Goal: Ask a question

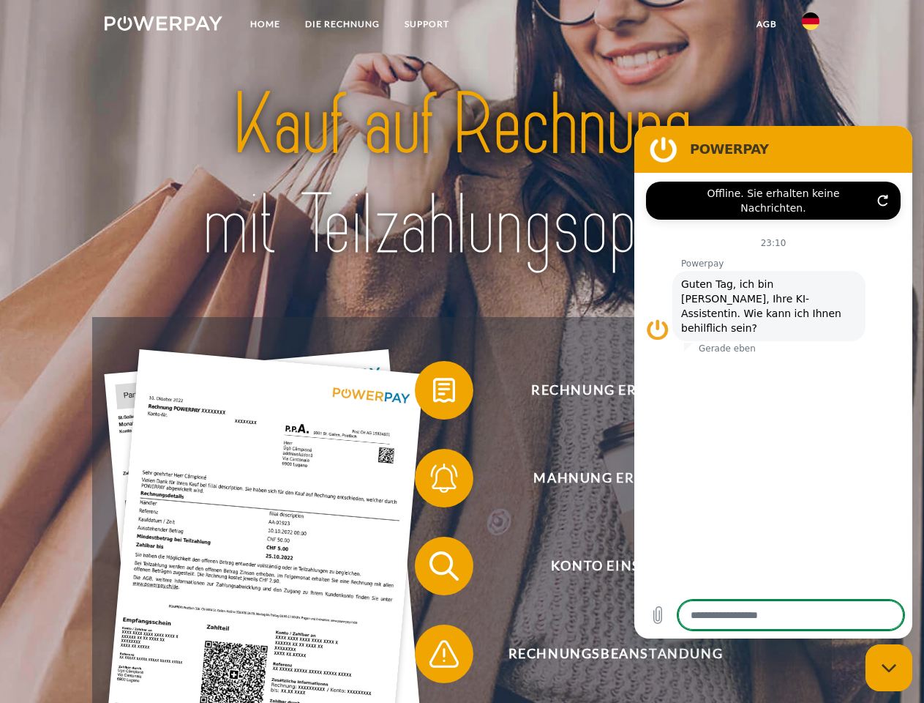
click at [163, 26] on img at bounding box center [164, 23] width 118 height 15
click at [811, 26] on img at bounding box center [811, 21] width 18 height 18
click at [766, 24] on link "agb" at bounding box center [766, 24] width 45 height 26
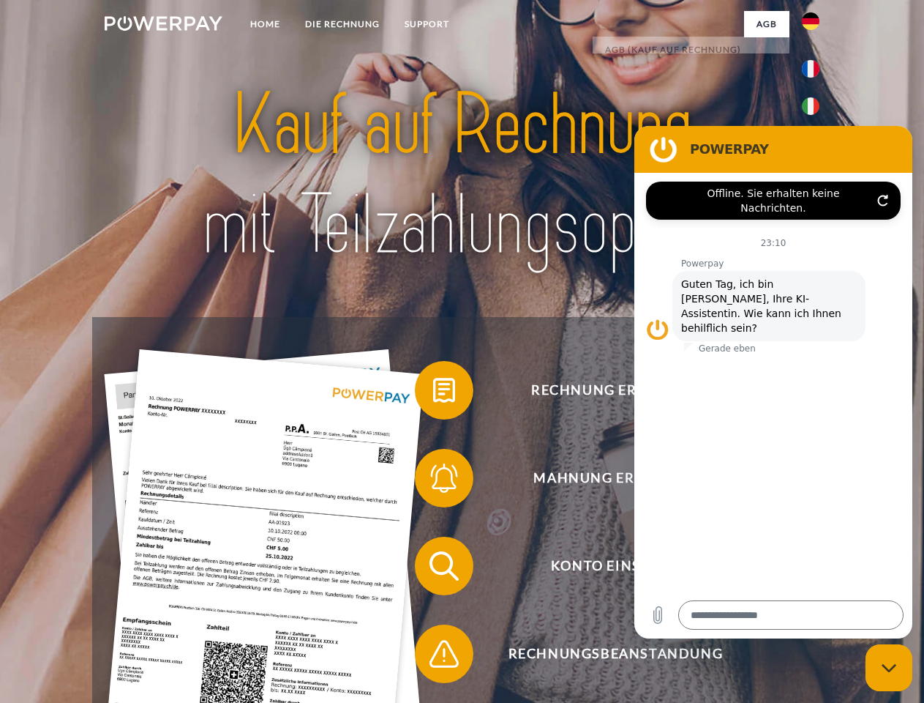
click at [433, 393] on span at bounding box center [422, 389] width 73 height 73
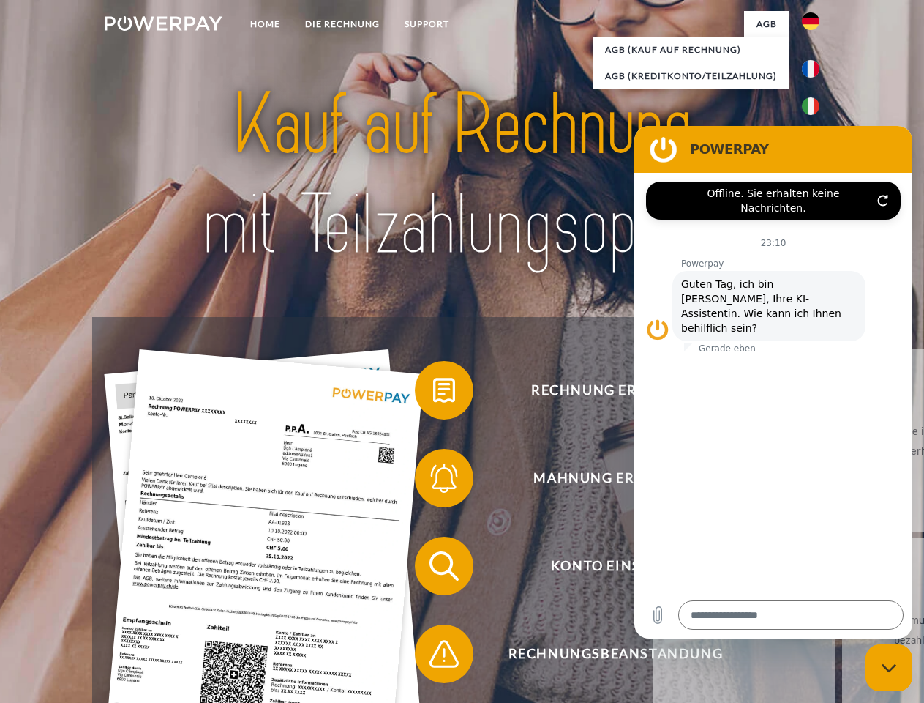
click at [433, 481] on div "Rechnung erhalten? Mahnung erhalten? Konto einsehen" at bounding box center [461, 609] width 739 height 585
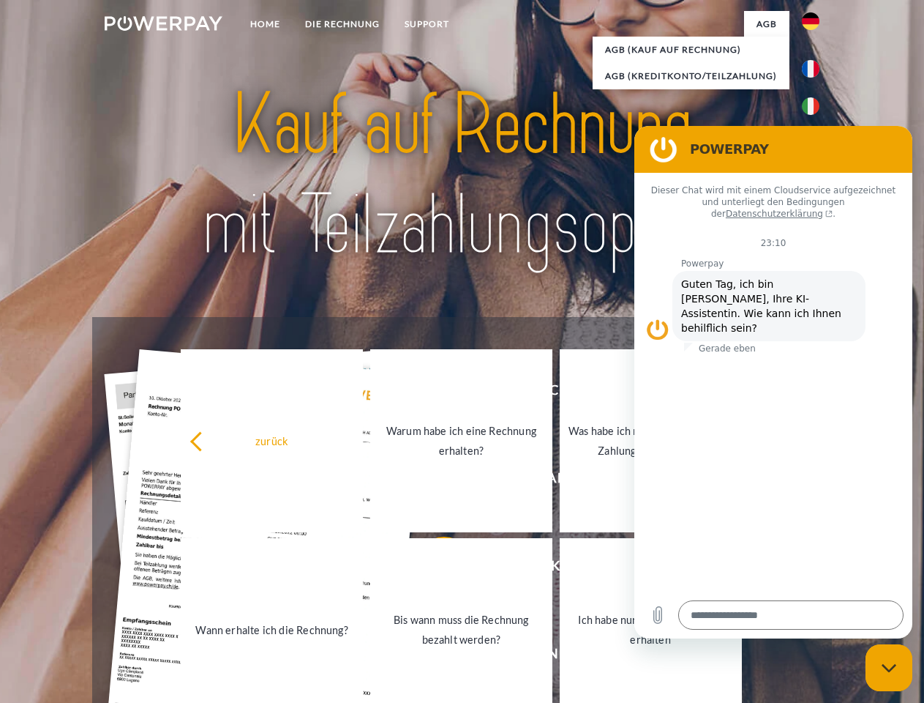
click at [433, 569] on link "Bis wann muss die Rechnung bezahlt werden?" at bounding box center [461, 629] width 182 height 183
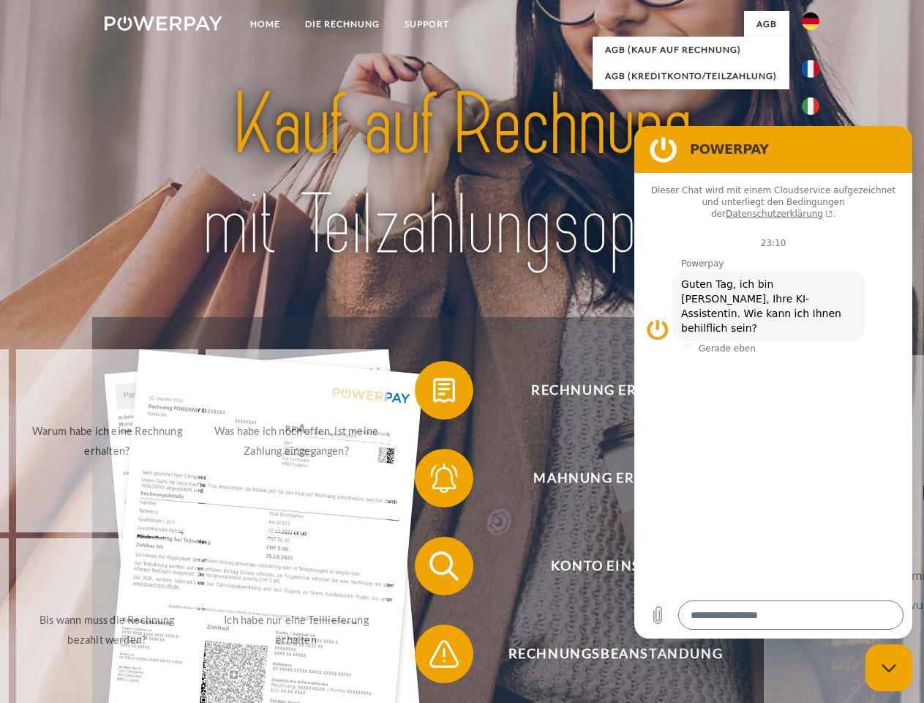
click at [433, 656] on span at bounding box center [422, 653] width 73 height 73
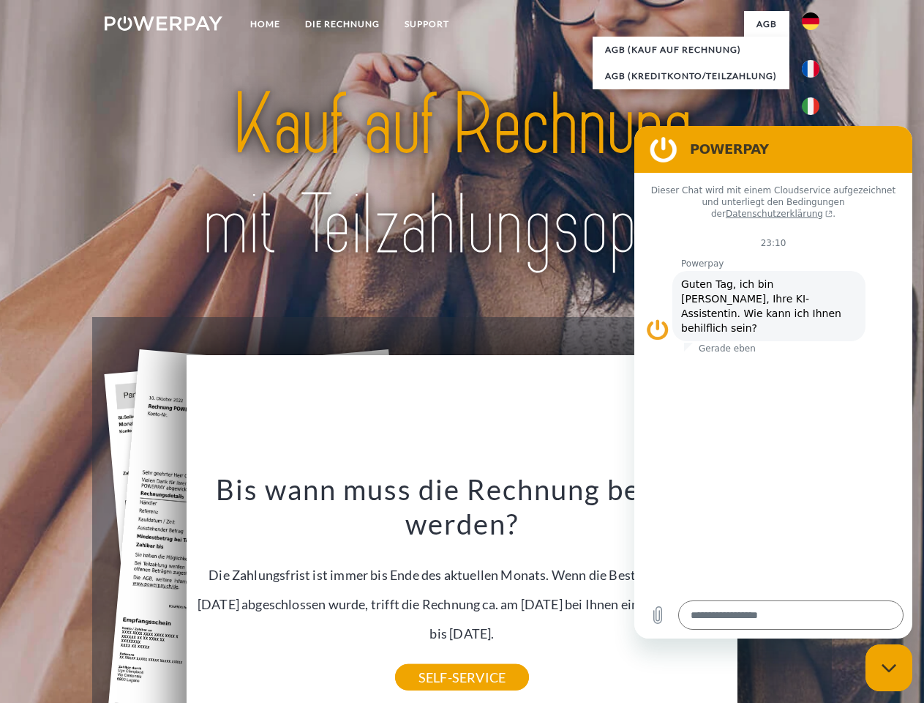
click at [889, 667] on icon "Messaging-Fenster schließen" at bounding box center [889, 668] width 15 height 10
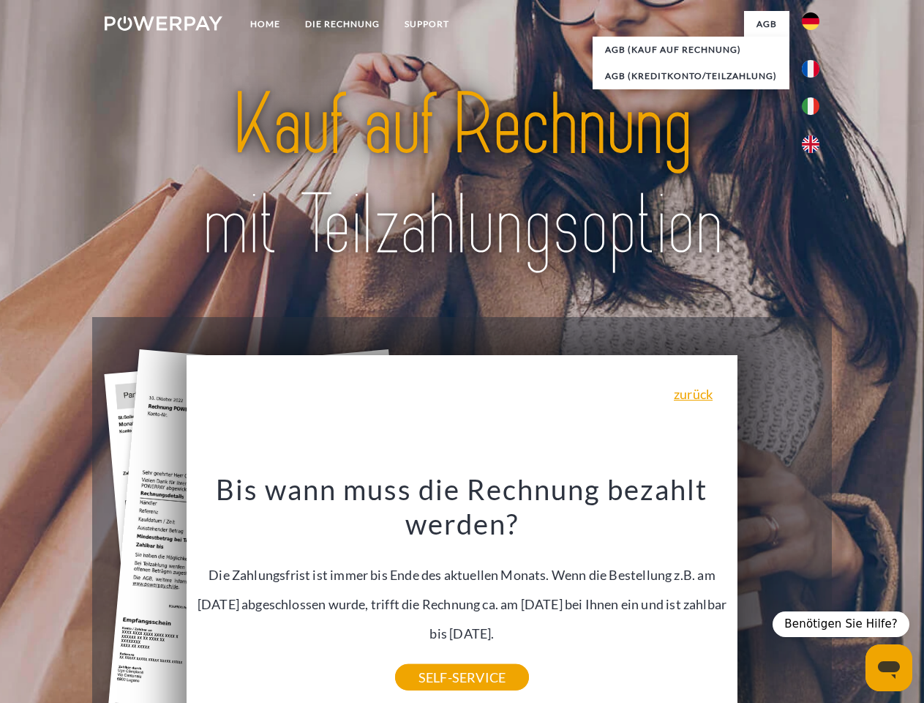
type textarea "*"
